Goal: Task Accomplishment & Management: Manage account settings

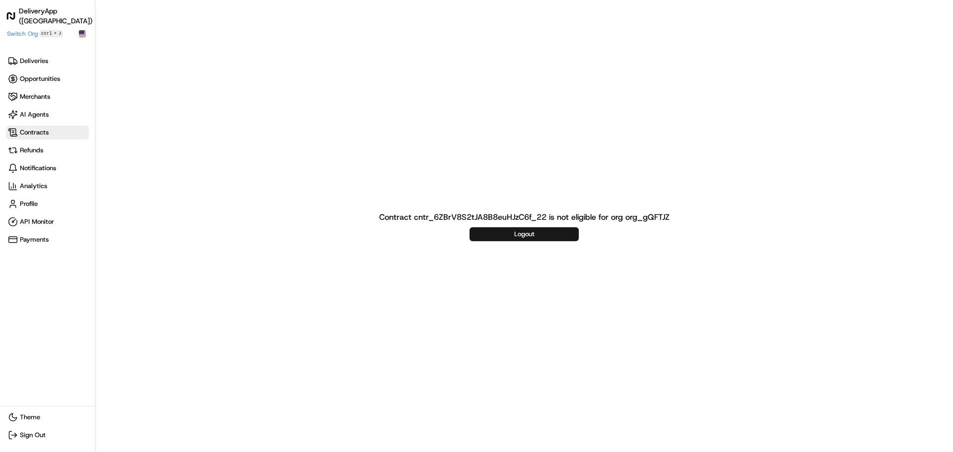
click at [49, 134] on span "Contracts" at bounding box center [47, 133] width 79 height 10
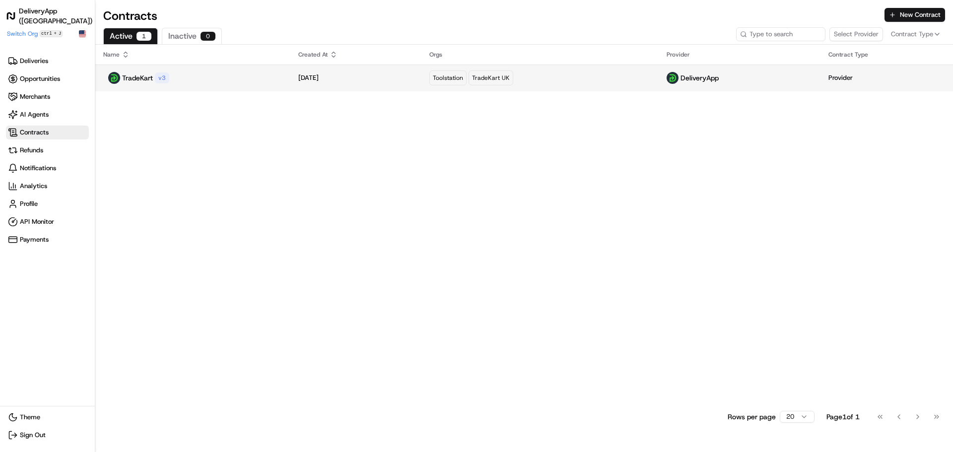
click at [210, 81] on div "TradeKart v 3" at bounding box center [192, 78] width 179 height 12
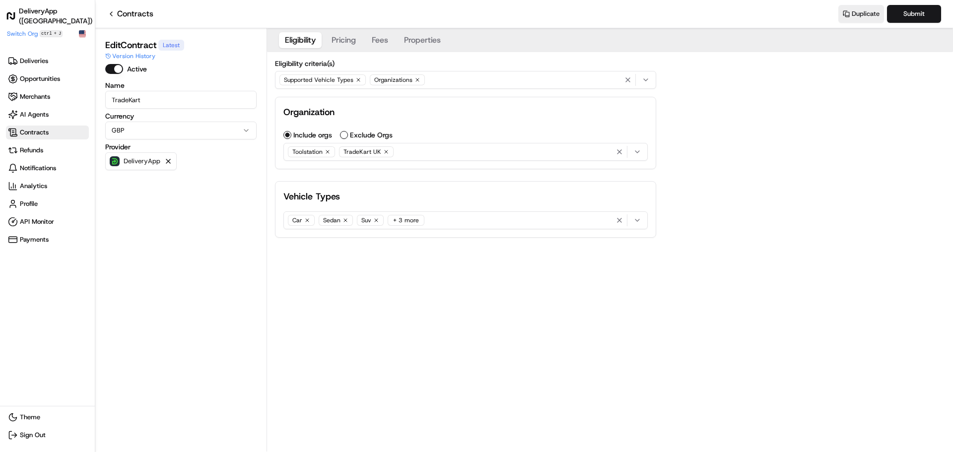
click at [455, 221] on div "Car Sedan Suv + 3 more" at bounding box center [465, 220] width 359 height 15
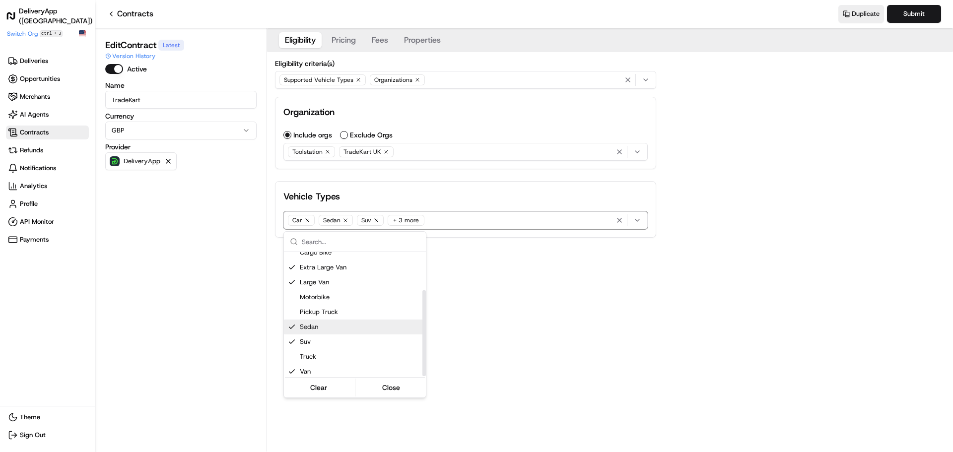
scroll to position [55, 0]
click at [332, 353] on span "Truck" at bounding box center [361, 353] width 122 height 9
click at [551, 361] on html "DeliveryApp ([GEOGRAPHIC_DATA]) Make sidebar auto shrink Switch Org ctrl + J De…" at bounding box center [476, 226] width 953 height 452
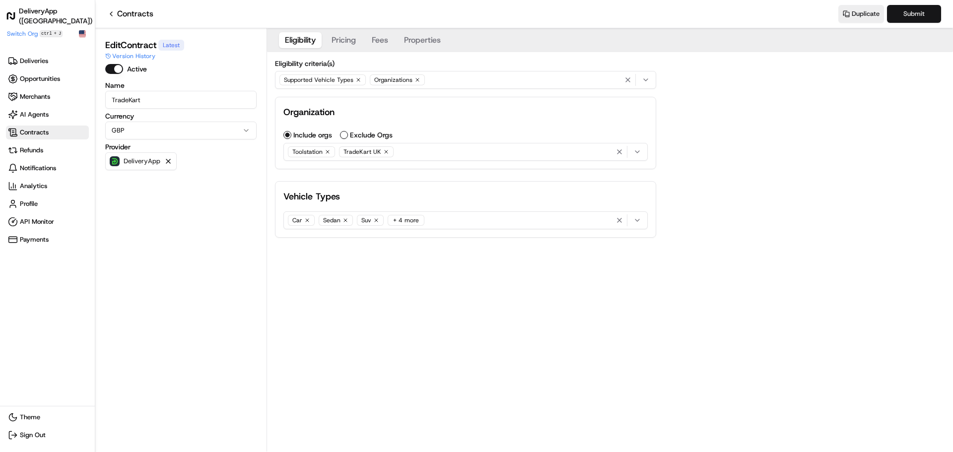
click at [911, 11] on button "Submit" at bounding box center [914, 14] width 54 height 18
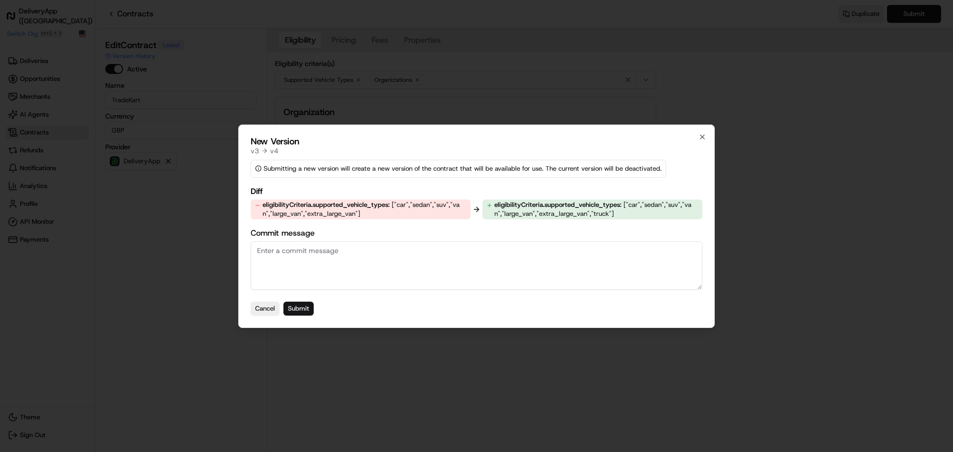
click at [306, 306] on button "Submit" at bounding box center [298, 309] width 30 height 14
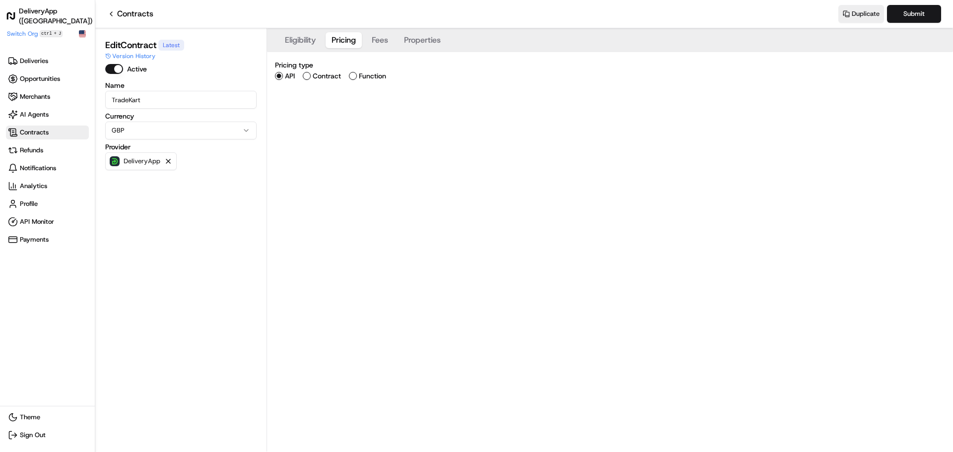
click at [342, 35] on button "Pricing" at bounding box center [343, 40] width 36 height 16
click at [380, 37] on button "Fees" at bounding box center [380, 40] width 28 height 16
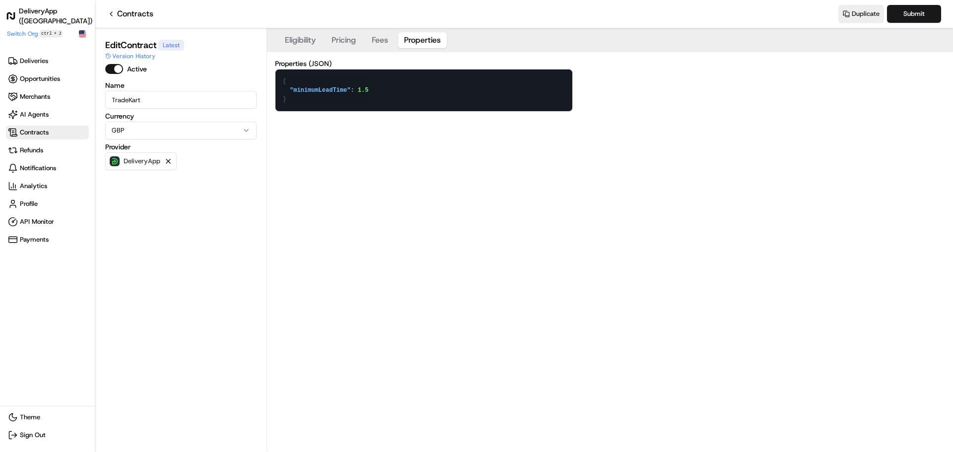
click at [444, 36] on button "Properties" at bounding box center [422, 40] width 49 height 16
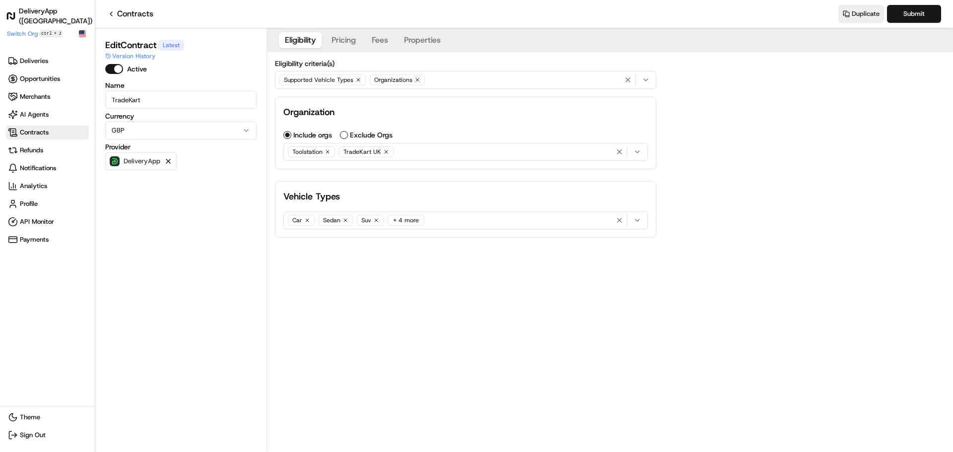
click at [291, 40] on button "Eligibility" at bounding box center [300, 40] width 43 height 16
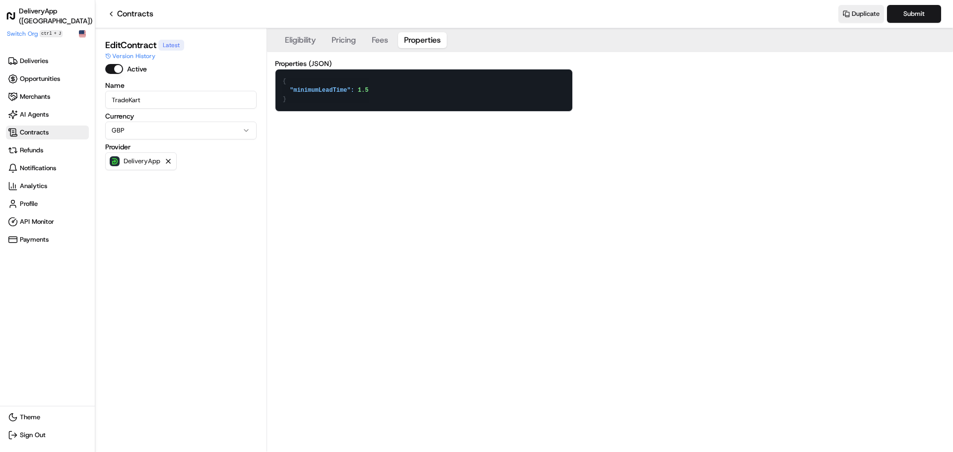
click at [433, 37] on button "Properties" at bounding box center [422, 40] width 49 height 16
click at [370, 92] on textarea "{ "minimumLeadTime": 1.5 }" at bounding box center [423, 90] width 297 height 42
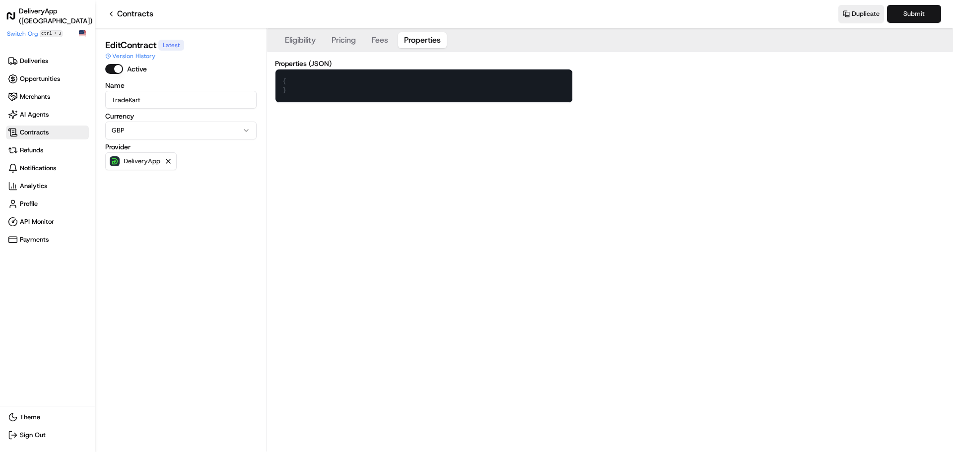
type textarea "{ }"
click at [902, 14] on button "Submit" at bounding box center [914, 14] width 54 height 18
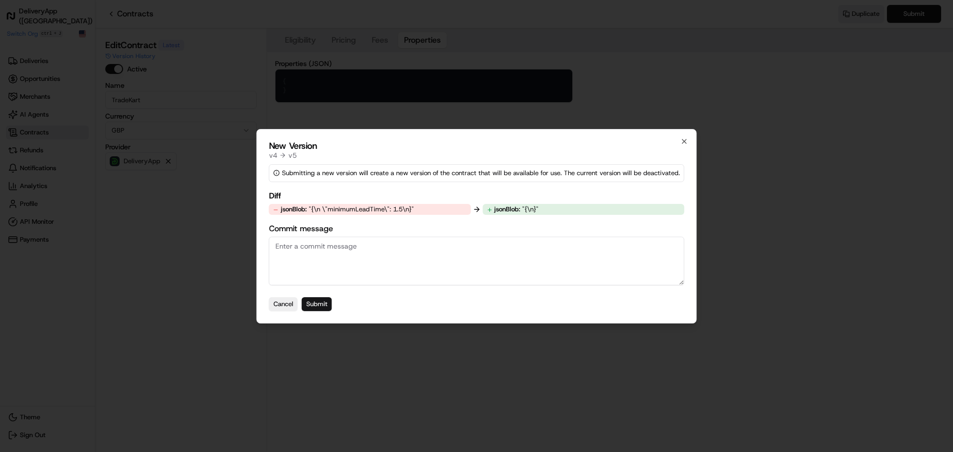
click at [317, 303] on button "Submit" at bounding box center [317, 304] width 30 height 14
